Goal: Task Accomplishment & Management: Use online tool/utility

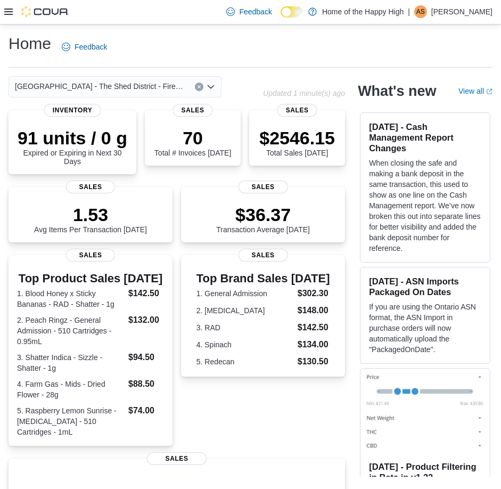
click at [9, 14] on icon at bounding box center [8, 12] width 9 height 6
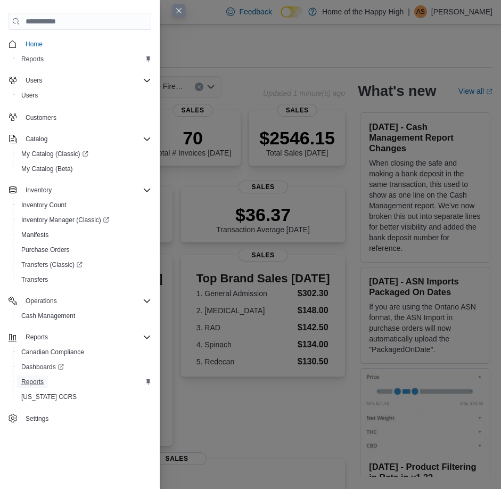
click at [43, 379] on span "Reports" at bounding box center [32, 381] width 22 height 9
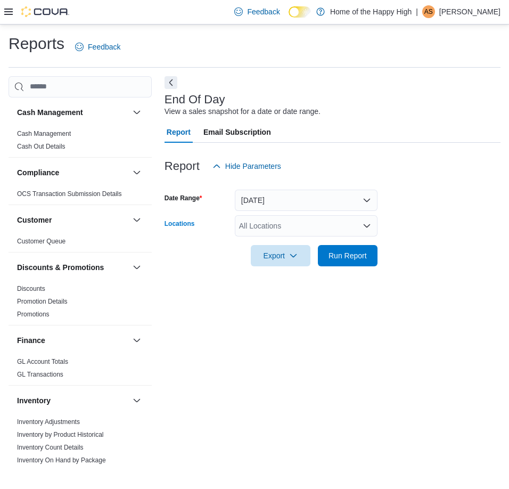
click at [293, 229] on div "All Locations" at bounding box center [306, 225] width 143 height 21
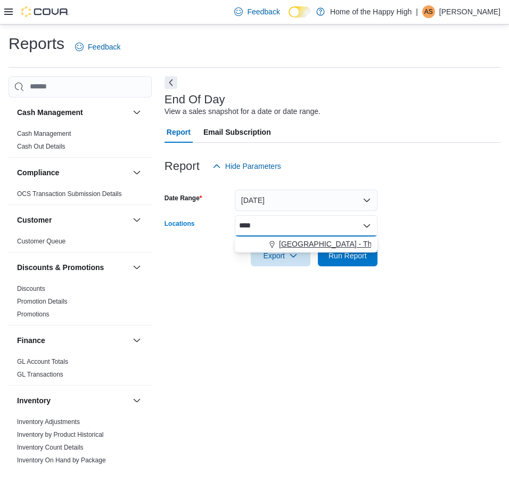
type input "****"
click at [349, 245] on span "[GEOGRAPHIC_DATA] - The Shed District - Fire & Flower" at bounding box center [375, 244] width 192 height 11
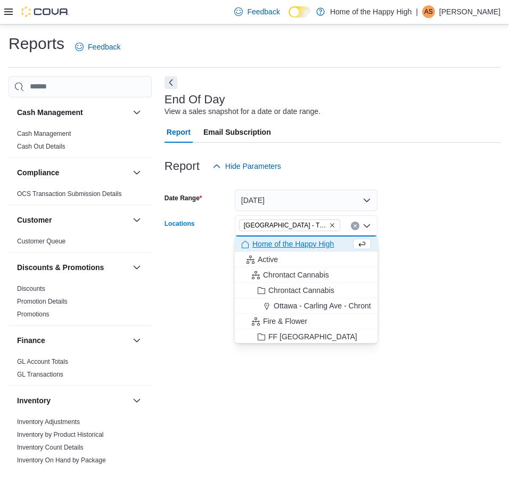
click at [394, 260] on form "Date Range [DATE] Locations [GEOGRAPHIC_DATA] - [GEOGRAPHIC_DATA] - Fire & Flow…" at bounding box center [333, 221] width 336 height 89
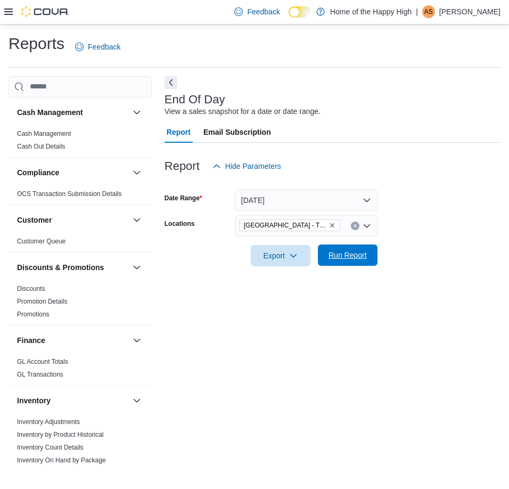
click at [355, 255] on span "Run Report" at bounding box center [347, 255] width 38 height 11
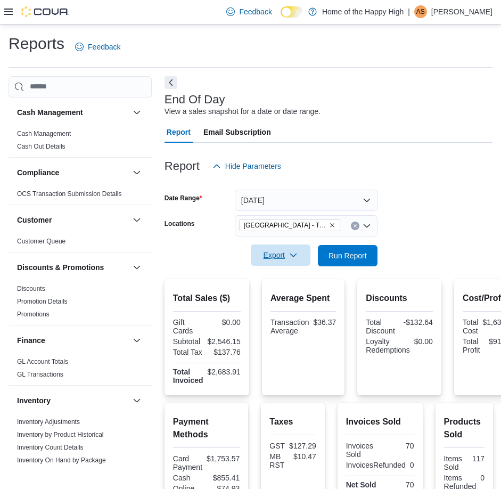
click at [289, 251] on span "Export" at bounding box center [280, 254] width 47 height 21
click at [281, 298] on span "Export to Pdf" at bounding box center [282, 298] width 48 height 9
click at [282, 258] on span "Export" at bounding box center [280, 254] width 47 height 21
click at [299, 296] on span "Export to Pdf" at bounding box center [282, 298] width 48 height 9
